Goal: Task Accomplishment & Management: Manage account settings

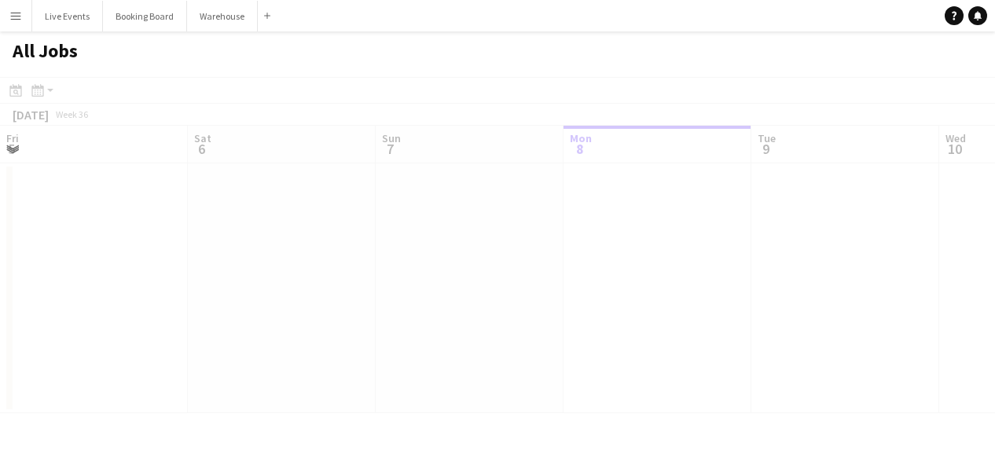
scroll to position [0, 376]
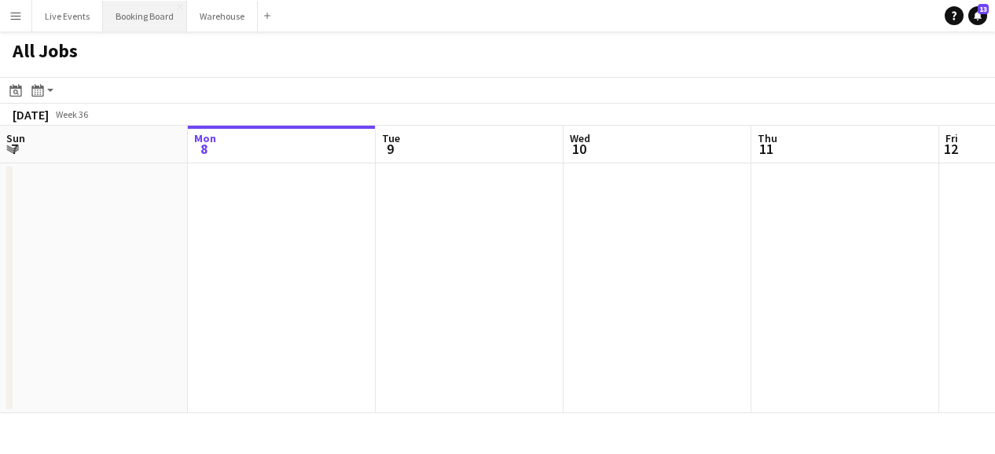
click at [156, 6] on button "Booking Board Close" at bounding box center [145, 16] width 84 height 31
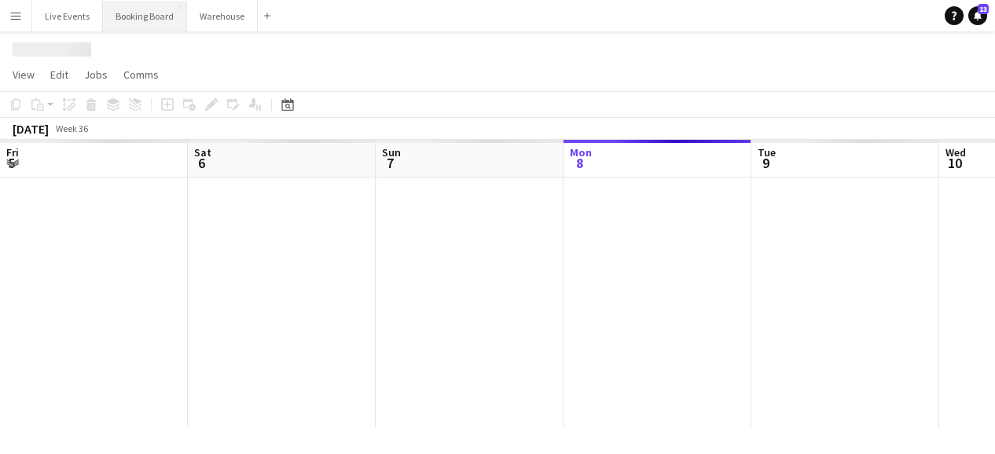
scroll to position [0, 376]
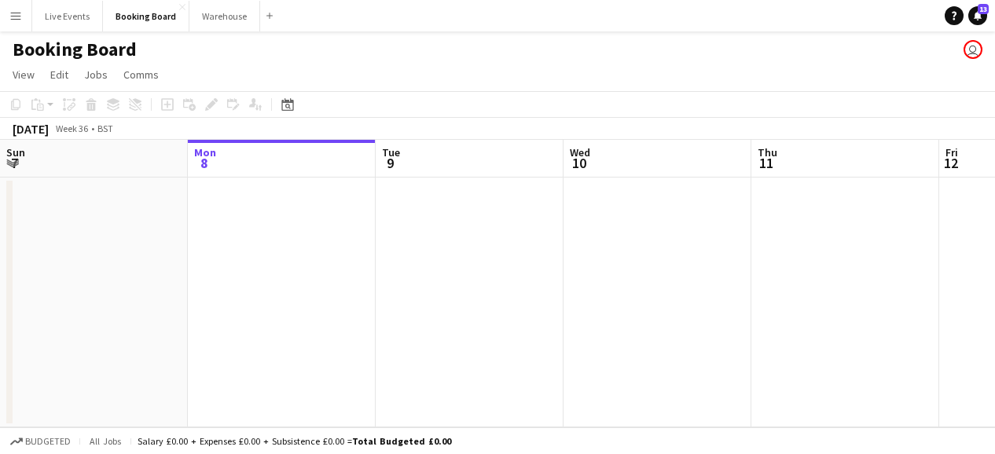
drag, startPoint x: 578, startPoint y: 82, endPoint x: 650, endPoint y: 111, distance: 77.9
click at [650, 111] on app-board "Booking Board user View Day view expanded Day view collapsed Month view Date pi…" at bounding box center [497, 242] width 995 height 423
click at [66, 13] on button "Live Events Close" at bounding box center [67, 16] width 71 height 31
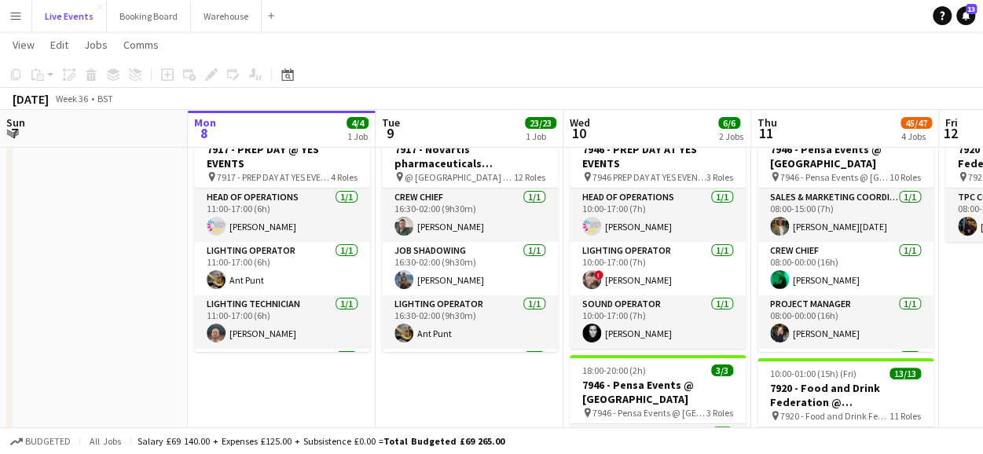
scroll to position [79, 0]
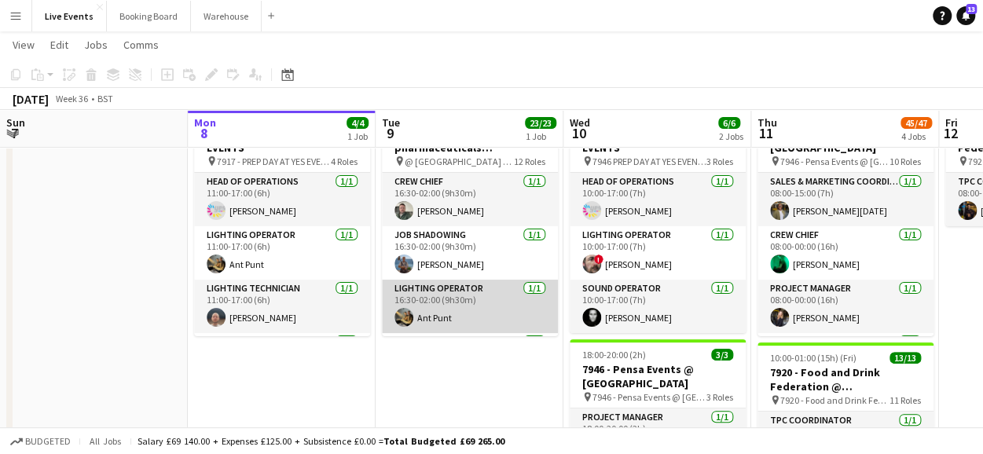
click at [502, 322] on app-card-role "Lighting Operator 1/1 16:30-02:00 (9h30m) Ant Punt" at bounding box center [470, 306] width 176 height 53
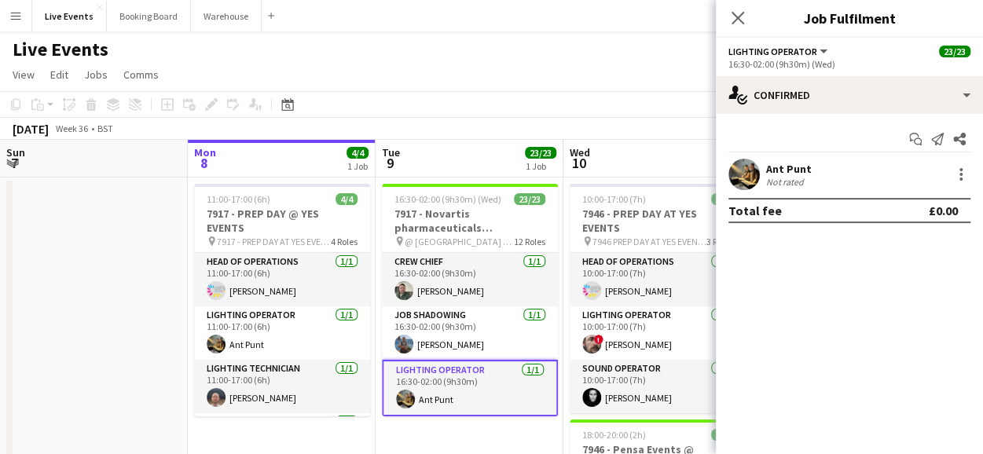
scroll to position [2, 0]
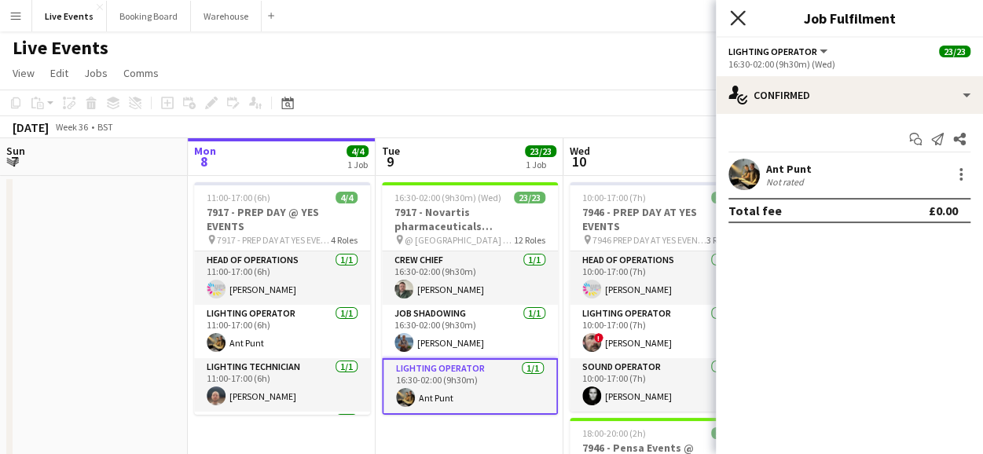
click at [737, 17] on icon at bounding box center [737, 17] width 15 height 15
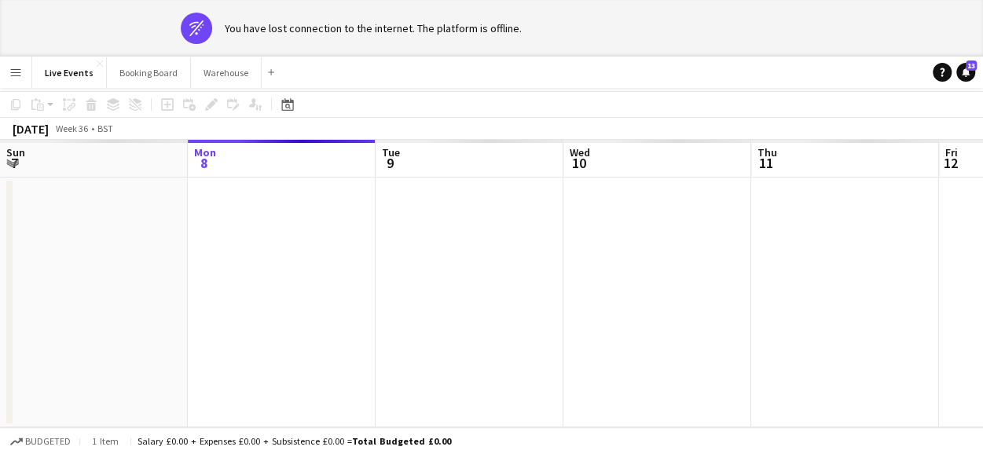
scroll to position [0, 0]
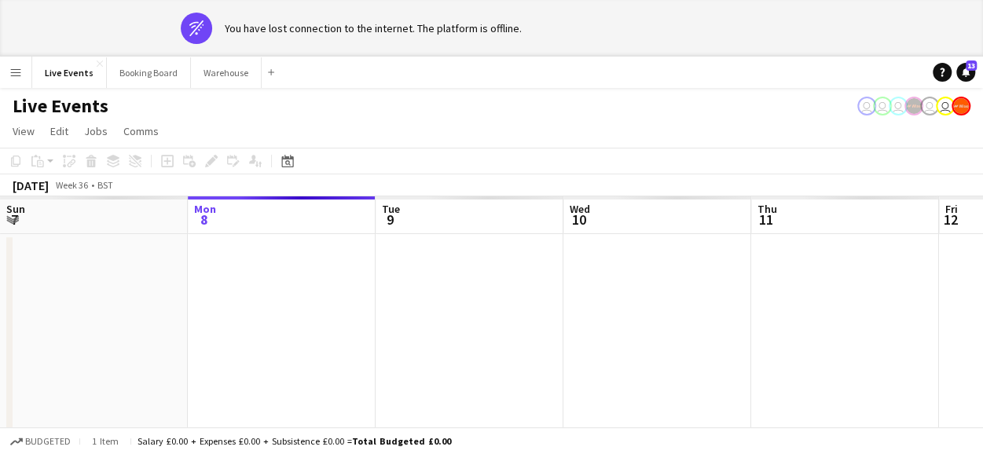
click at [310, 311] on app-date-cell at bounding box center [282, 359] width 188 height 250
